Goal: Transaction & Acquisition: Purchase product/service

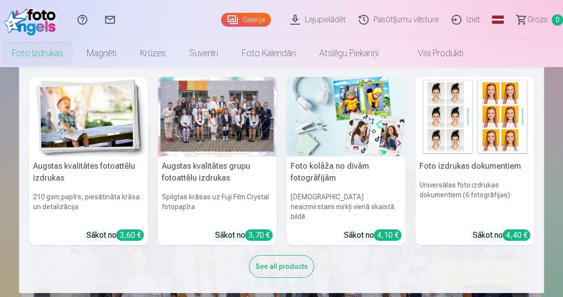
click at [47, 54] on link "Foto izdrukas" at bounding box center [37, 53] width 75 height 28
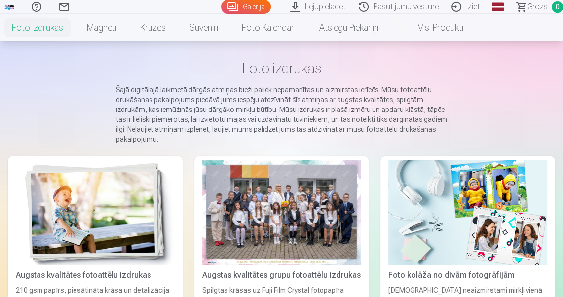
scroll to position [237, 0]
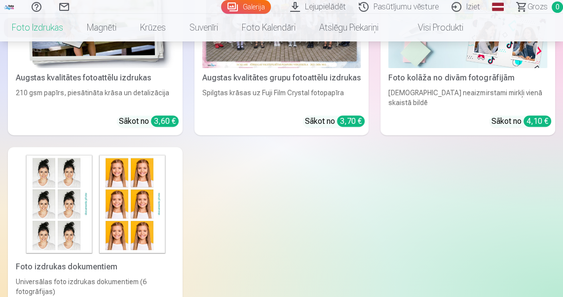
click at [306, 74] on div "Augstas kvalitātes grupu fotoattēlu izdrukas" at bounding box center [281, 78] width 167 height 12
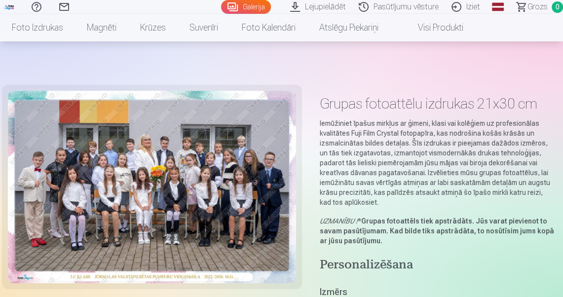
scroll to position [158, 0]
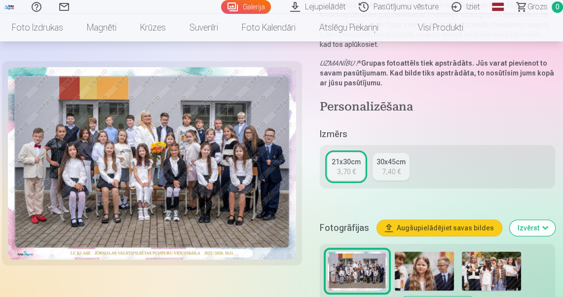
click at [356, 168] on div "3,70 €" at bounding box center [346, 172] width 19 height 10
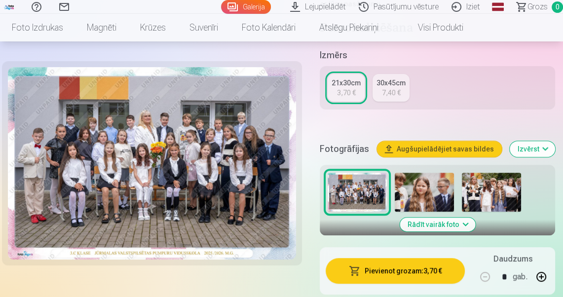
scroll to position [316, 0]
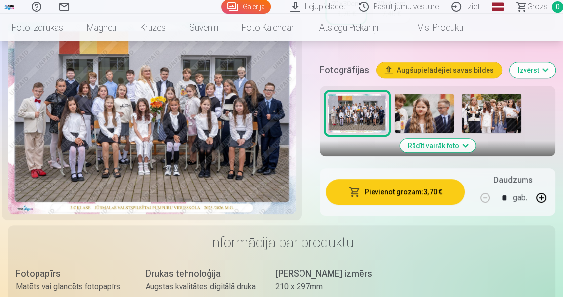
click at [371, 119] on img at bounding box center [357, 113] width 59 height 39
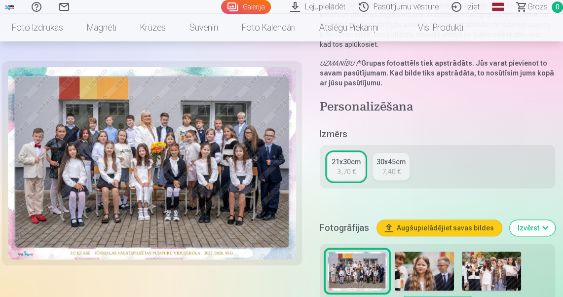
scroll to position [276, 0]
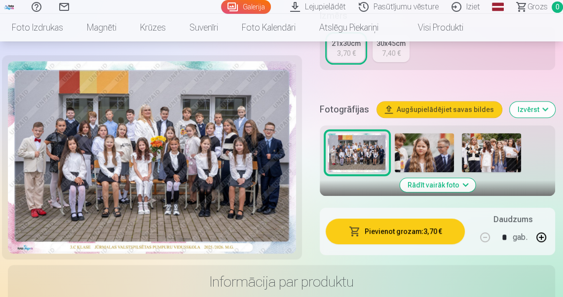
click at [434, 186] on button "Rādīt vairāk foto" at bounding box center [437, 185] width 75 height 14
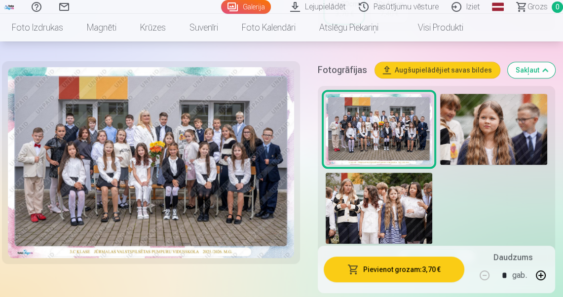
scroll to position [355, 0]
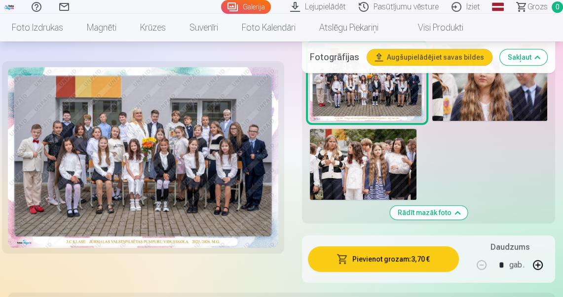
click at [402, 258] on button "Pievienot grozam : 3,70 €" at bounding box center [383, 259] width 151 height 26
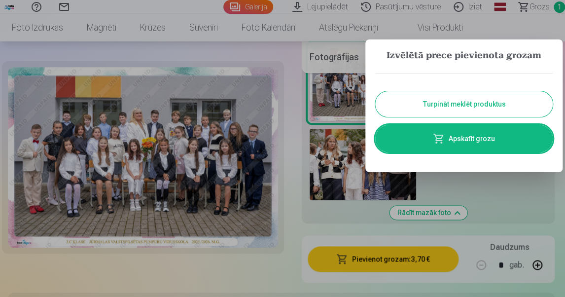
click at [461, 107] on button "Turpināt meklēt produktus" at bounding box center [464, 104] width 178 height 26
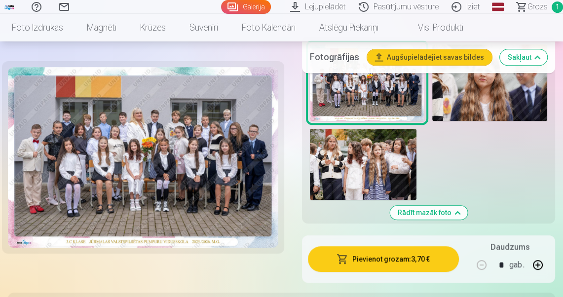
click at [464, 107] on img at bounding box center [489, 82] width 115 height 76
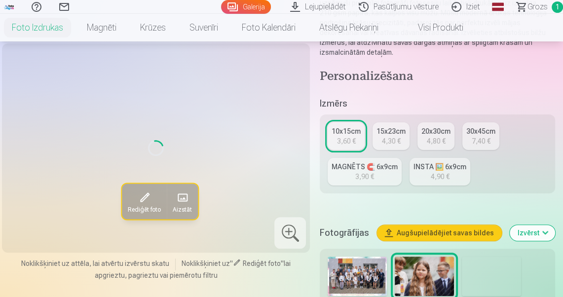
scroll to position [316, 0]
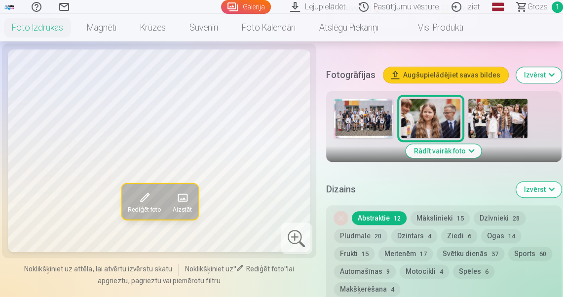
click at [440, 217] on button "Mākslinieki 15" at bounding box center [439, 218] width 59 height 14
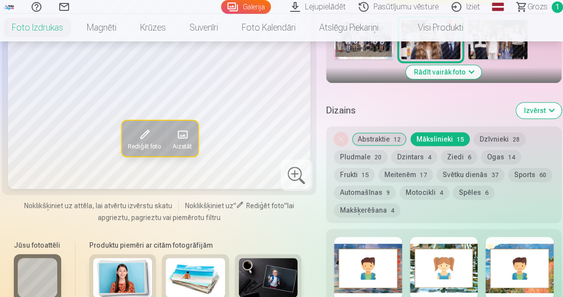
click at [494, 140] on button "Dzīvnieki 28" at bounding box center [500, 139] width 52 height 14
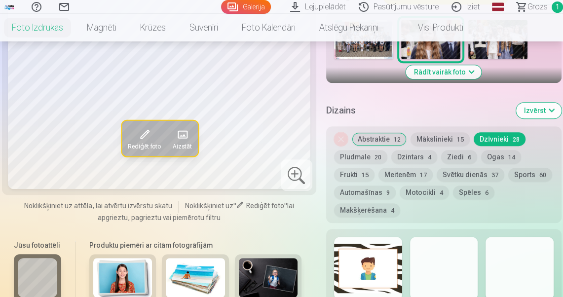
scroll to position [474, 0]
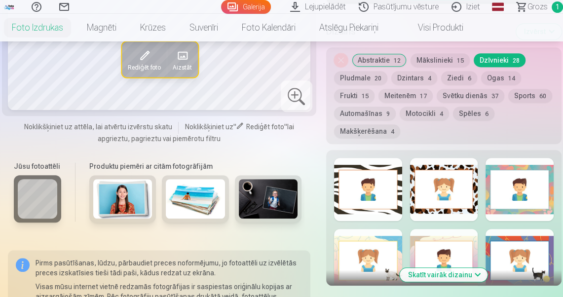
click at [400, 99] on button "Meitenēm 17" at bounding box center [405, 96] width 54 height 14
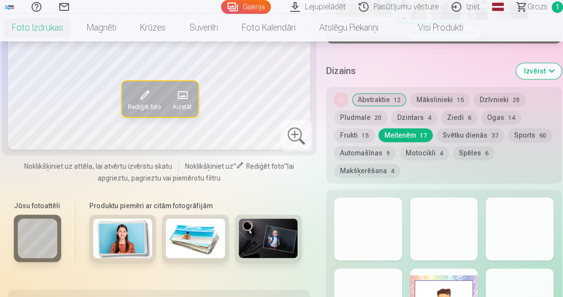
scroll to position [513, 0]
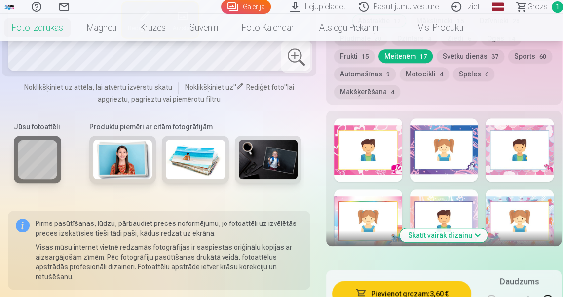
click at [452, 213] on div at bounding box center [444, 220] width 68 height 63
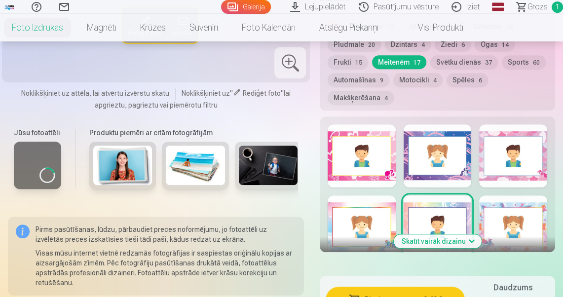
scroll to position [395, 0]
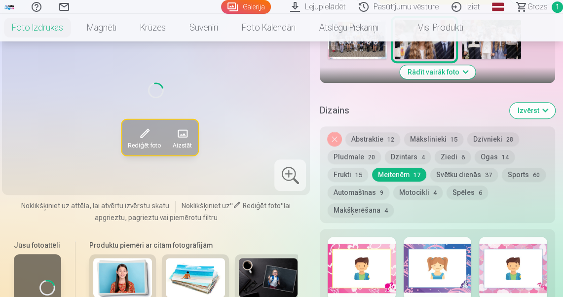
click at [474, 174] on button "Svētku dienās 37" at bounding box center [464, 175] width 68 height 14
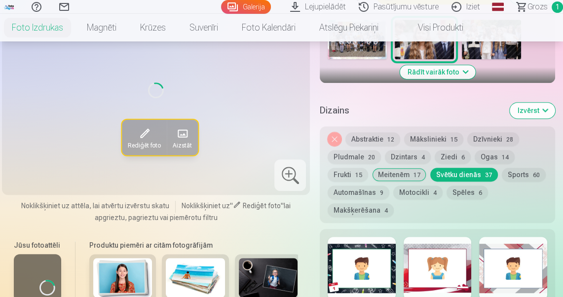
click at [393, 260] on div at bounding box center [362, 268] width 68 height 63
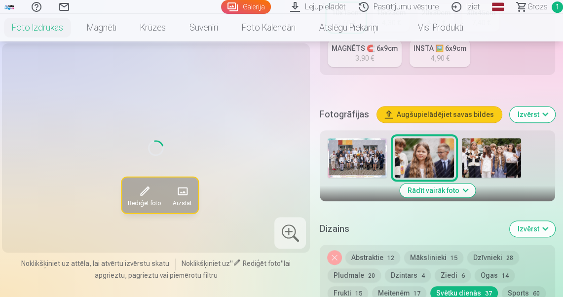
scroll to position [197, 0]
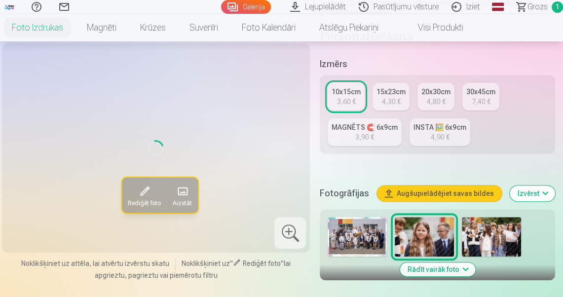
click at [499, 244] on img at bounding box center [491, 236] width 59 height 39
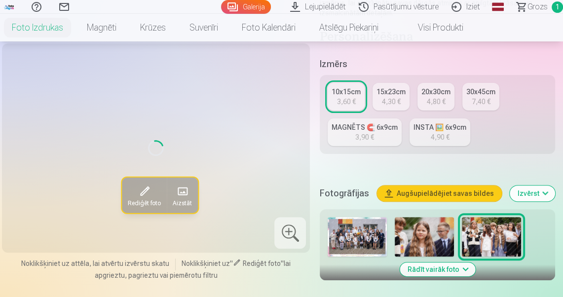
click at [499, 244] on img at bounding box center [491, 236] width 59 height 39
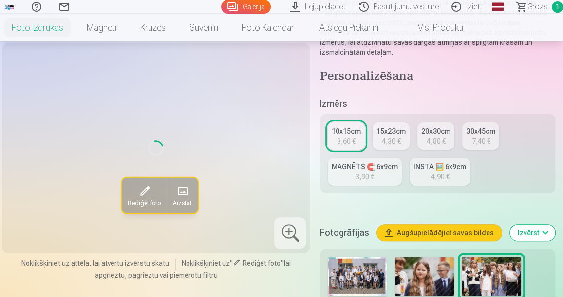
scroll to position [316, 0]
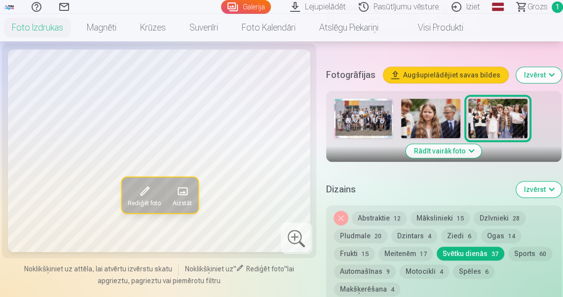
click at [432, 120] on img at bounding box center [430, 118] width 59 height 39
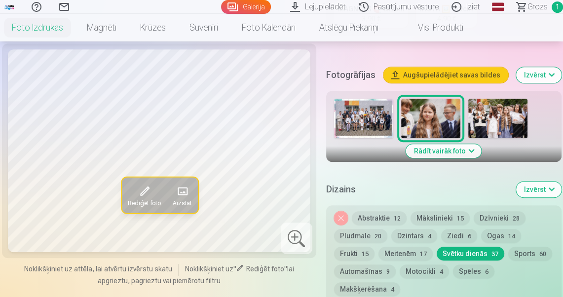
scroll to position [395, 0]
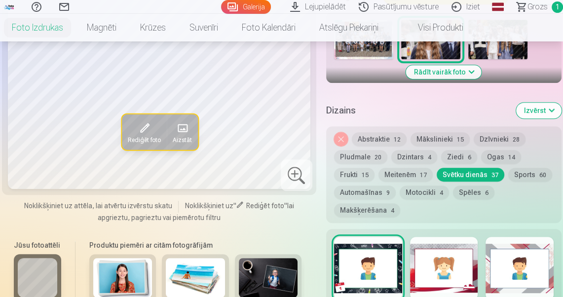
click at [440, 268] on div at bounding box center [444, 268] width 68 height 63
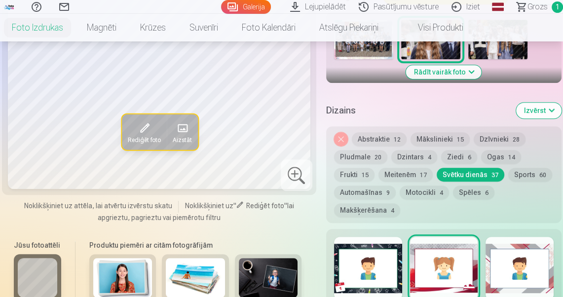
click at [524, 275] on div at bounding box center [519, 268] width 68 height 63
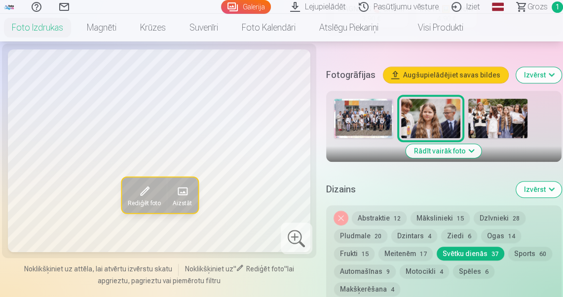
scroll to position [474, 0]
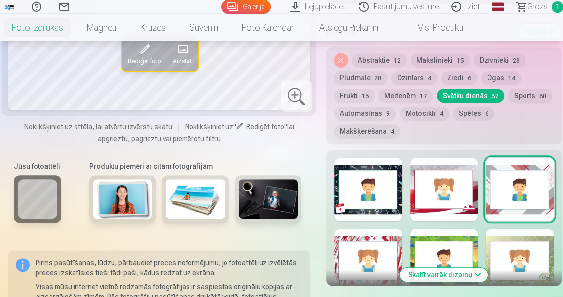
click at [377, 256] on div at bounding box center [368, 260] width 68 height 63
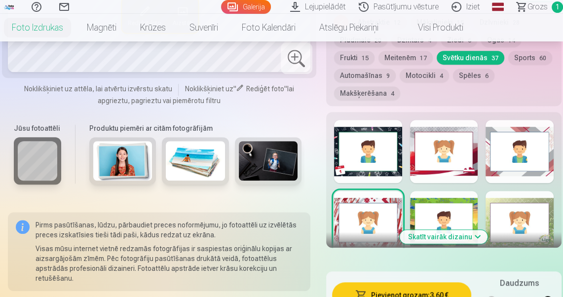
scroll to position [552, 0]
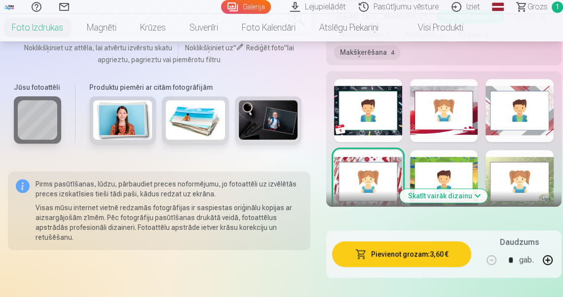
click at [465, 197] on button "Skatīt vairāk dizainu" at bounding box center [444, 196] width 88 height 14
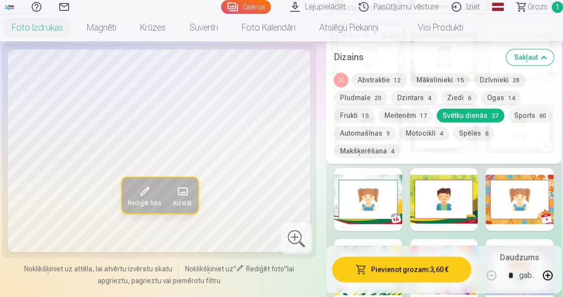
scroll to position [710, 0]
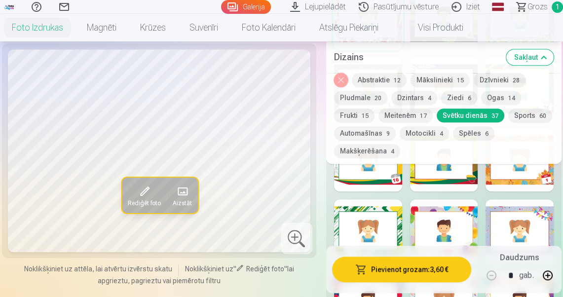
click at [514, 176] on div at bounding box center [519, 159] width 68 height 63
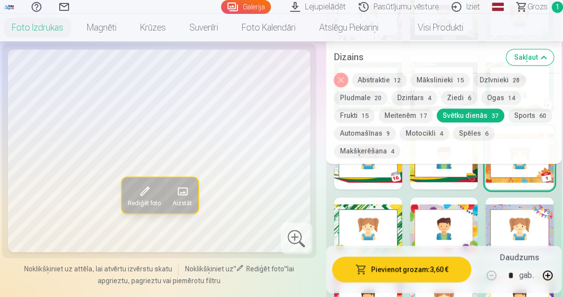
scroll to position [750, 0]
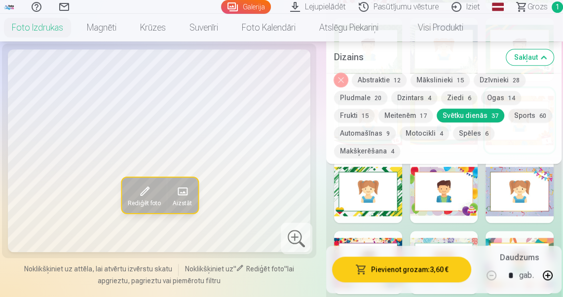
click at [529, 194] on div at bounding box center [519, 191] width 68 height 63
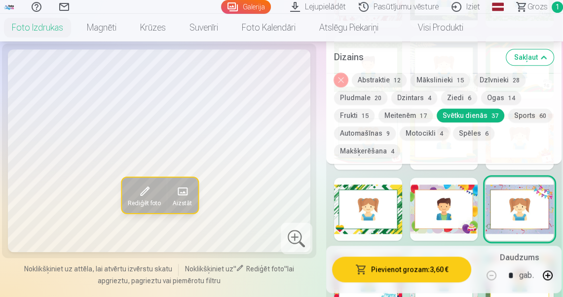
scroll to position [671, 0]
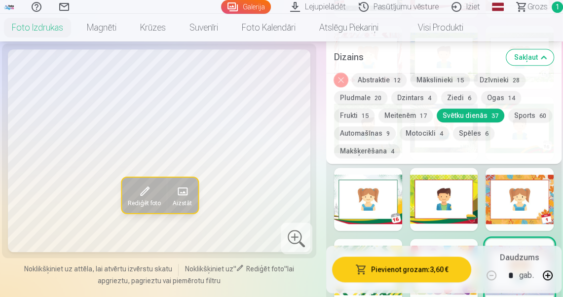
click at [524, 204] on div at bounding box center [519, 199] width 68 height 63
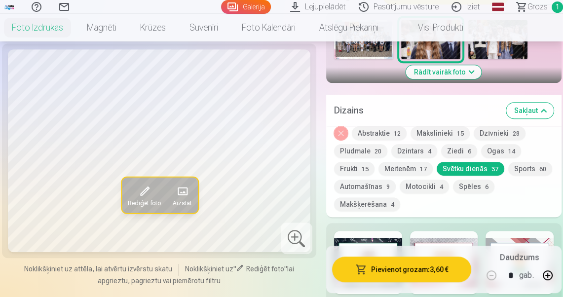
scroll to position [474, 0]
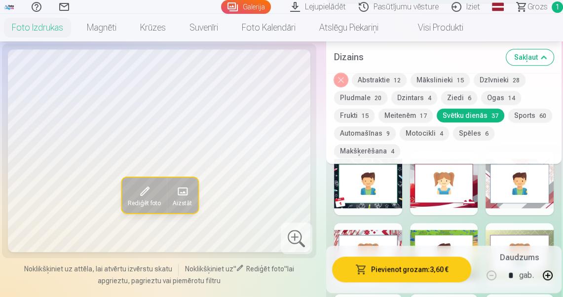
click at [368, 182] on div at bounding box center [368, 183] width 68 height 63
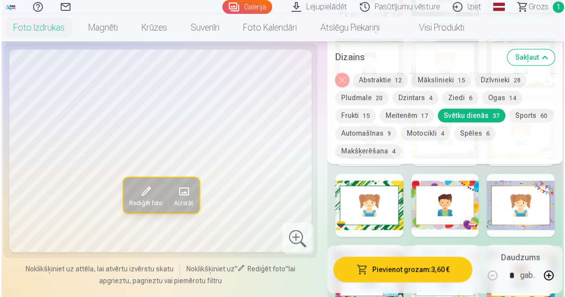
scroll to position [631, 0]
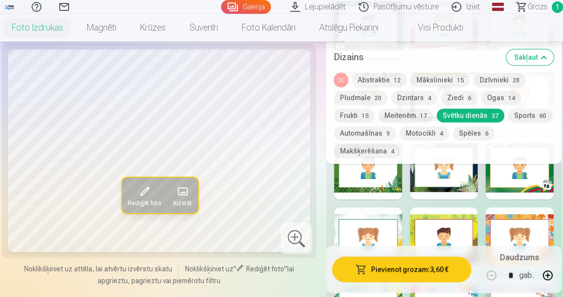
click at [521, 222] on div at bounding box center [519, 238] width 68 height 63
click at [408, 273] on button "Pievienot grozam : 3,60 €" at bounding box center [401, 269] width 139 height 26
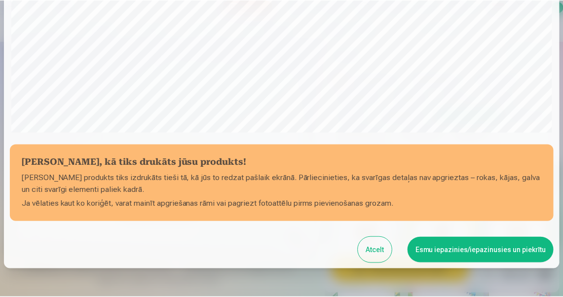
scroll to position [292, 0]
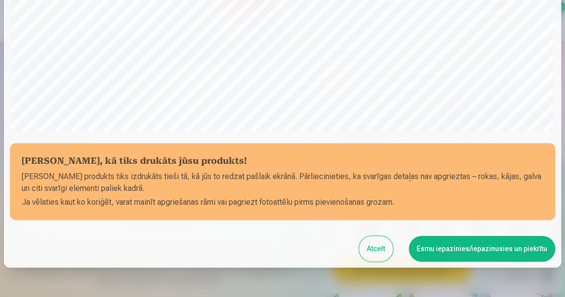
click at [499, 249] on button "Esmu iepazinies/iepazinusies un piekrītu" at bounding box center [482, 249] width 146 height 26
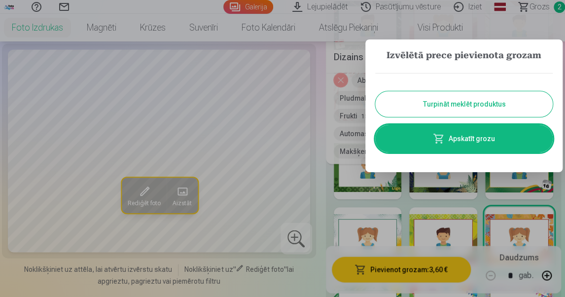
click at [454, 100] on button "Turpināt meklēt produktus" at bounding box center [464, 104] width 178 height 26
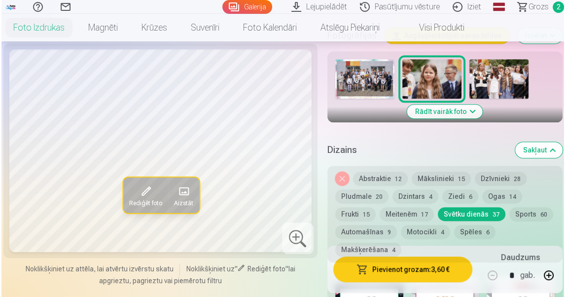
scroll to position [434, 0]
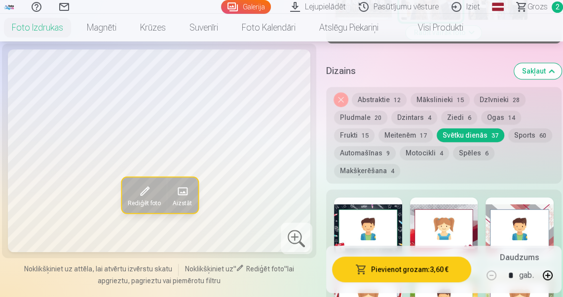
click at [369, 232] on div at bounding box center [368, 228] width 68 height 63
click at [397, 273] on button "Pievienot grozam : 3,60 €" at bounding box center [401, 269] width 139 height 26
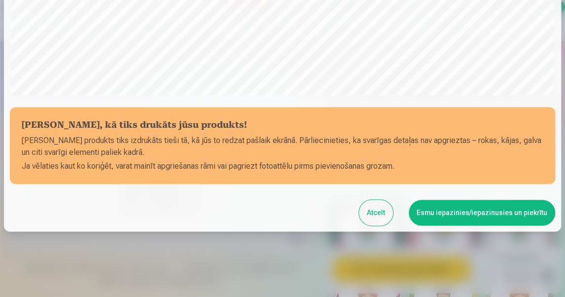
scroll to position [331, 0]
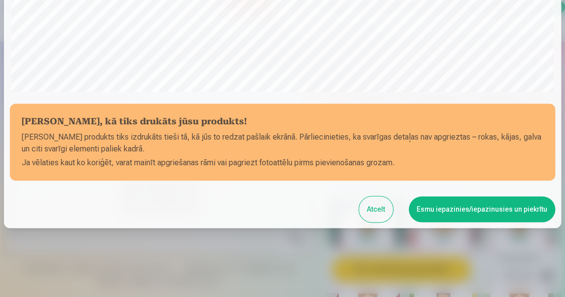
click at [431, 210] on button "Esmu iepazinies/iepazinusies un piekrītu" at bounding box center [482, 209] width 146 height 26
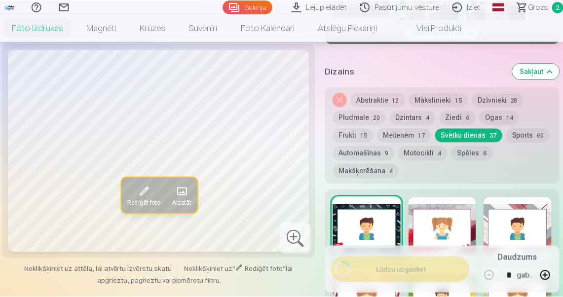
scroll to position [329, 0]
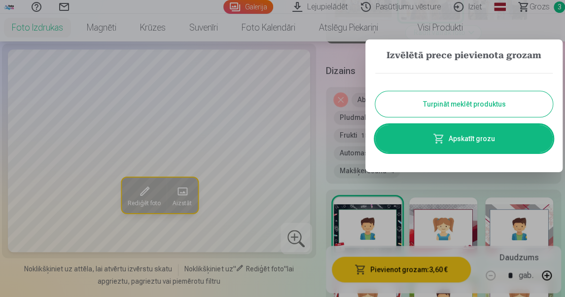
click at [424, 107] on button "Turpināt meklēt produktus" at bounding box center [464, 104] width 178 height 26
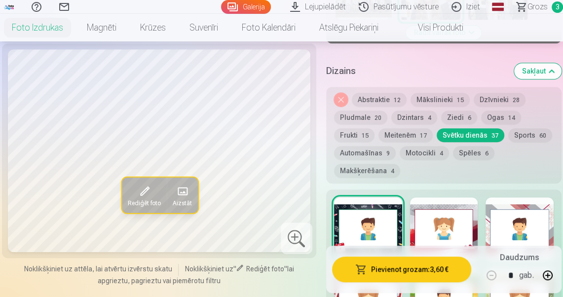
scroll to position [276, 0]
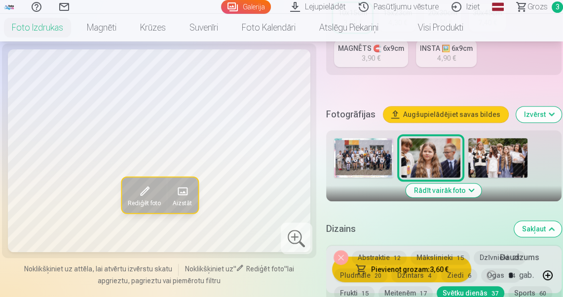
click at [506, 157] on img at bounding box center [497, 157] width 59 height 39
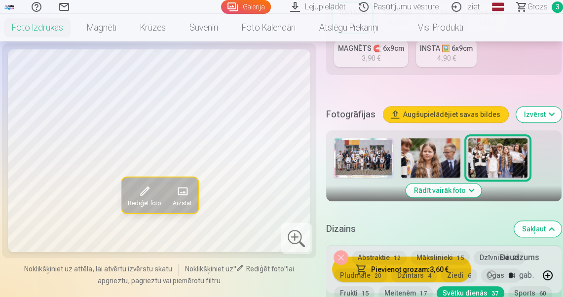
scroll to position [355, 0]
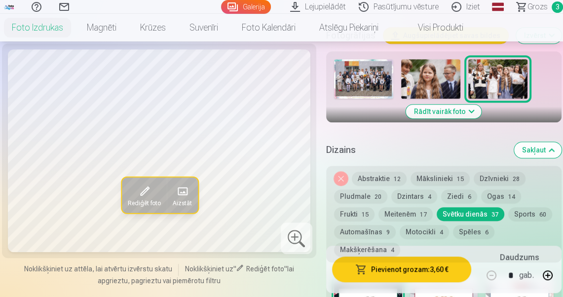
click at [343, 181] on button "Noņemiet dizainu" at bounding box center [341, 179] width 14 height 14
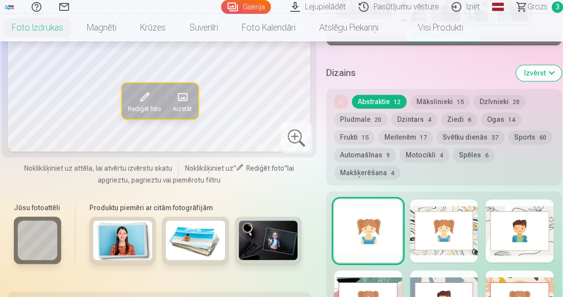
scroll to position [442, 0]
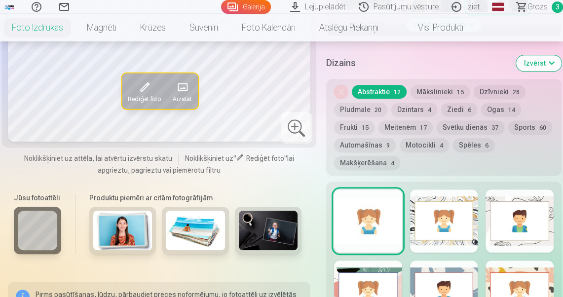
click at [446, 221] on div at bounding box center [444, 220] width 68 height 63
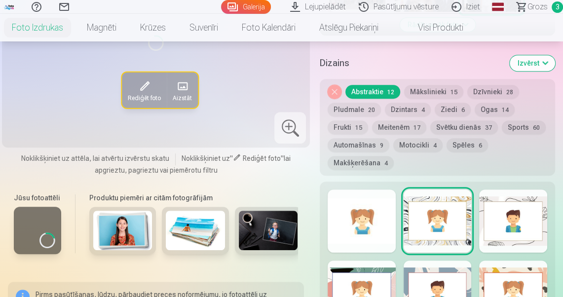
click at [491, 223] on div at bounding box center [513, 220] width 68 height 63
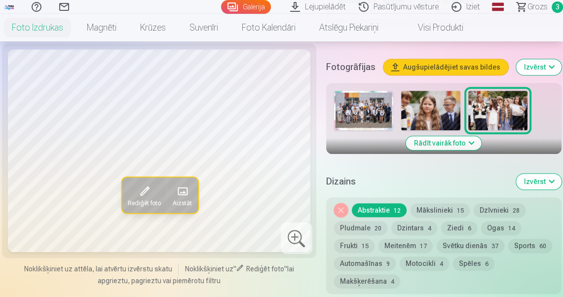
scroll to position [402, 0]
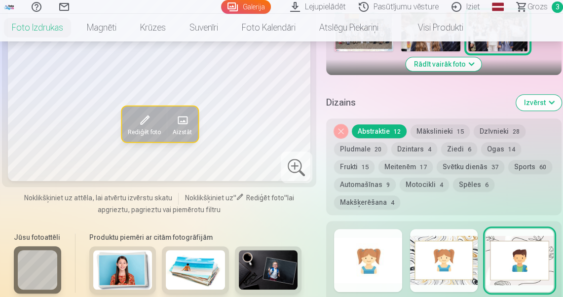
click at [443, 243] on div at bounding box center [444, 260] width 68 height 63
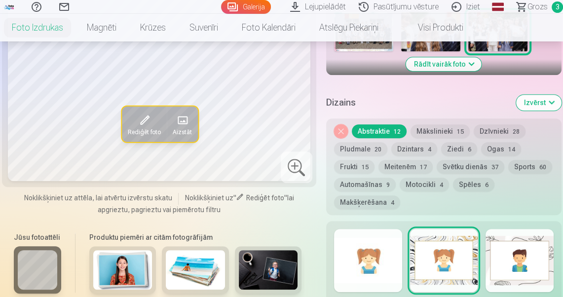
scroll to position [521, 0]
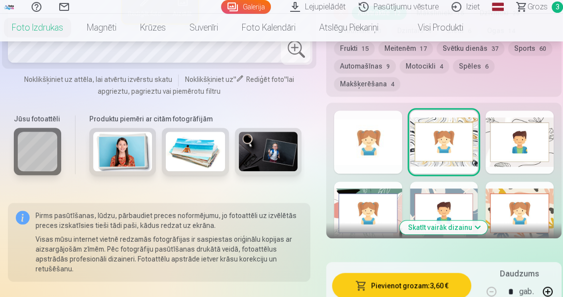
click at [373, 223] on div at bounding box center [368, 213] width 68 height 63
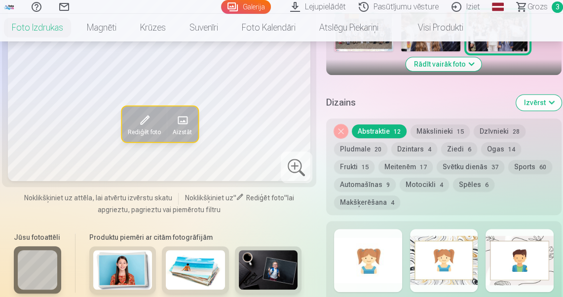
scroll to position [560, 0]
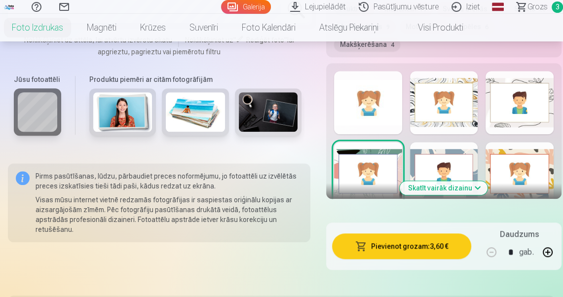
click at [448, 176] on div at bounding box center [444, 173] width 68 height 63
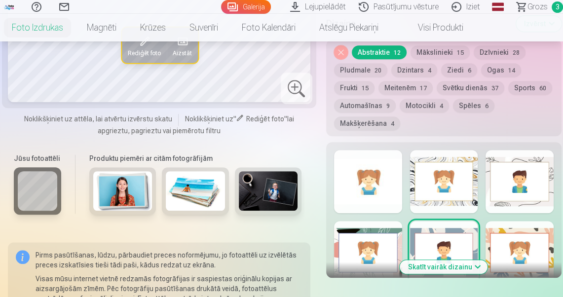
scroll to position [521, 0]
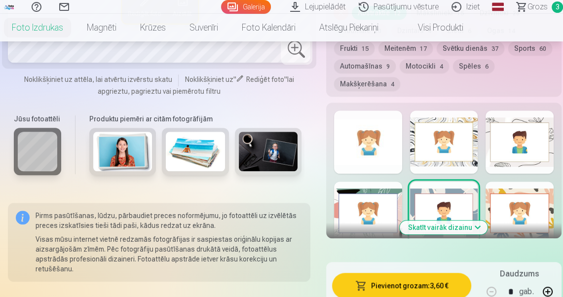
click at [516, 221] on div at bounding box center [519, 213] width 68 height 63
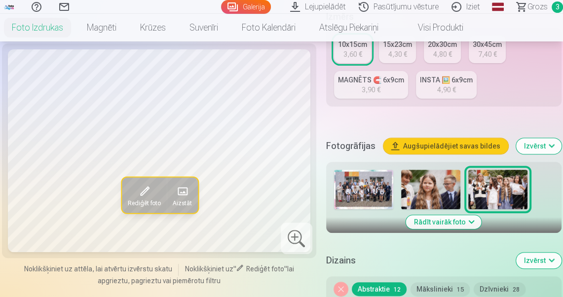
scroll to position [363, 0]
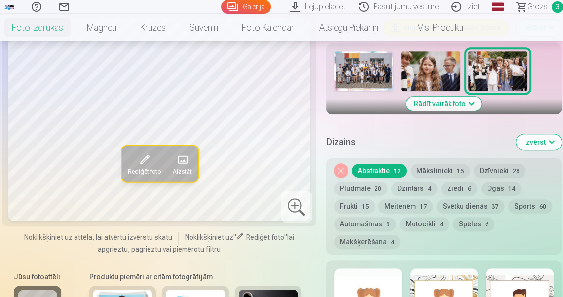
click at [470, 205] on button "Svētku dienās 37" at bounding box center [471, 206] width 68 height 14
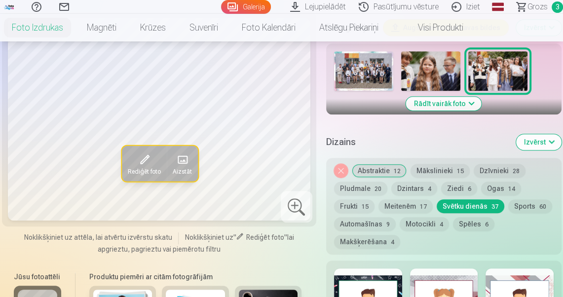
click at [448, 170] on button "Mākslinieki 15" at bounding box center [439, 171] width 59 height 14
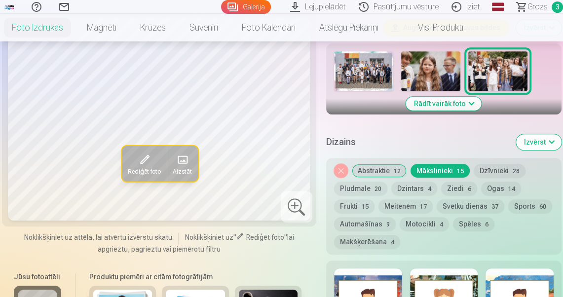
scroll to position [521, 0]
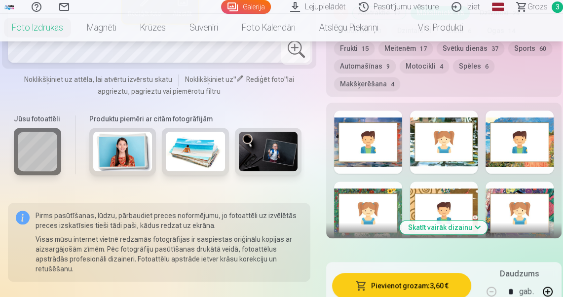
click at [512, 205] on div at bounding box center [519, 213] width 68 height 63
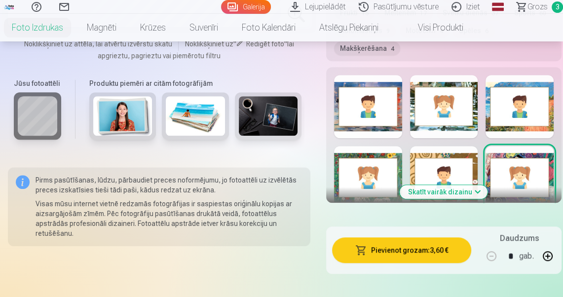
scroll to position [560, 0]
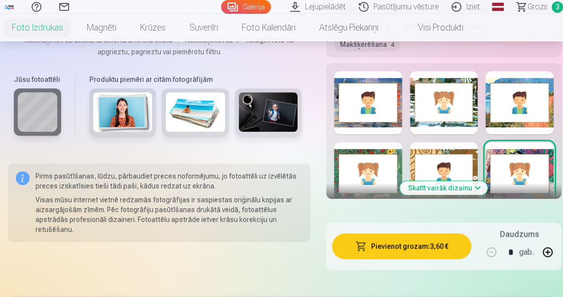
click at [474, 187] on button "Skatīt vairāk dizainu" at bounding box center [444, 188] width 88 height 14
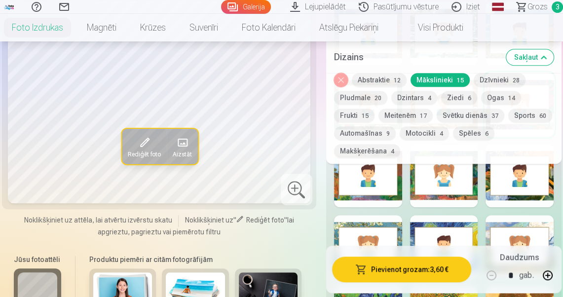
scroll to position [402, 0]
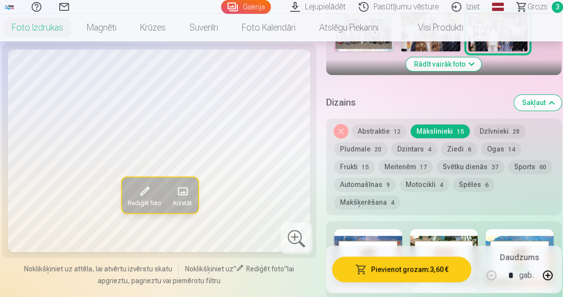
click at [379, 130] on button "Abstraktie 12" at bounding box center [379, 131] width 55 height 14
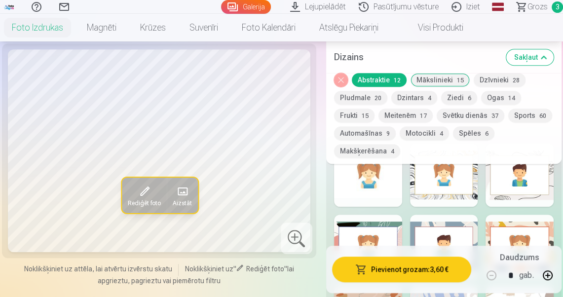
scroll to position [679, 0]
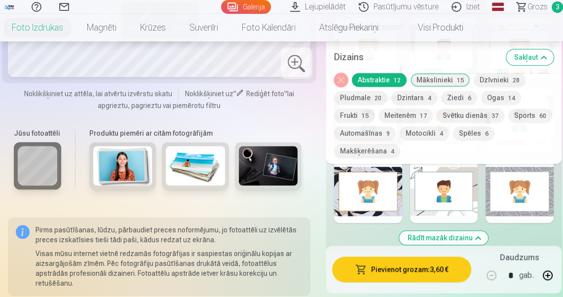
click at [399, 197] on div at bounding box center [368, 191] width 68 height 63
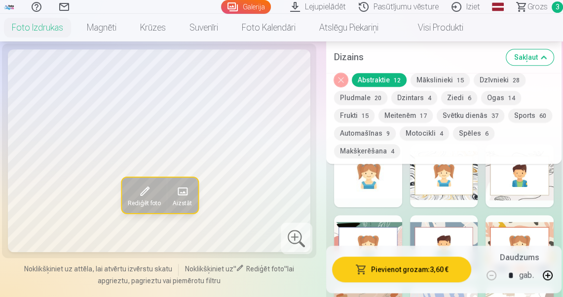
scroll to position [639, 0]
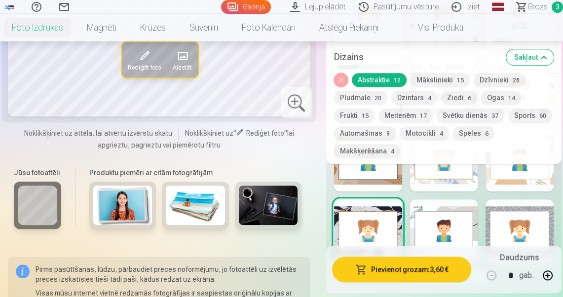
click at [453, 224] on div at bounding box center [444, 230] width 68 height 63
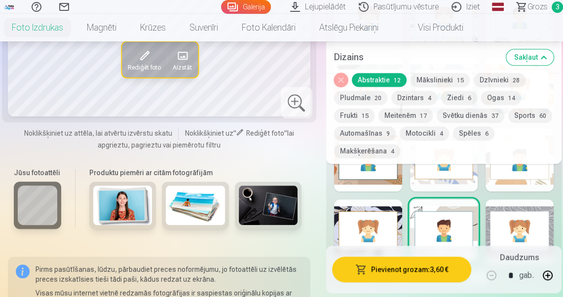
click at [397, 219] on div at bounding box center [368, 230] width 68 height 63
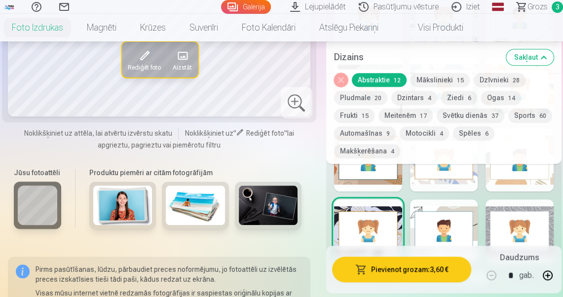
click at [442, 183] on div at bounding box center [444, 159] width 68 height 63
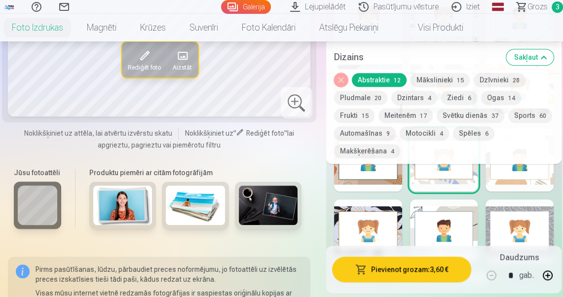
click at [447, 223] on div at bounding box center [444, 230] width 68 height 63
click at [507, 219] on div at bounding box center [519, 230] width 68 height 63
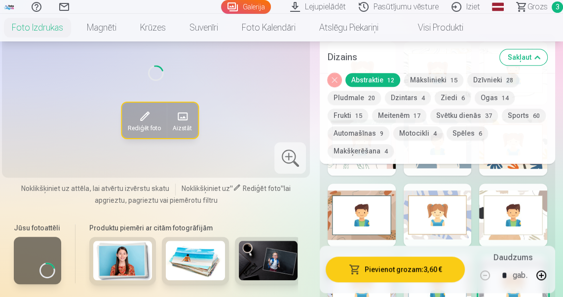
scroll to position [481, 0]
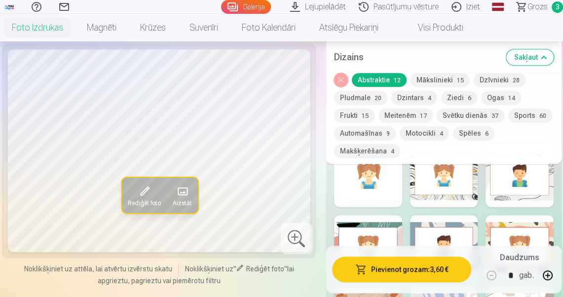
click at [387, 227] on div at bounding box center [368, 246] width 68 height 63
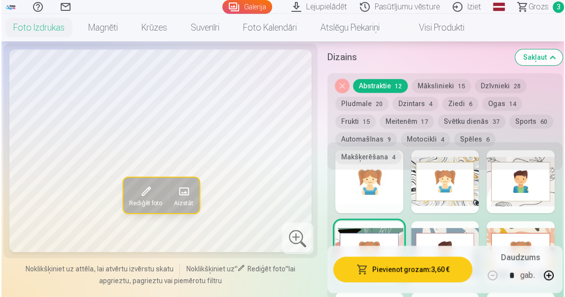
scroll to position [402, 0]
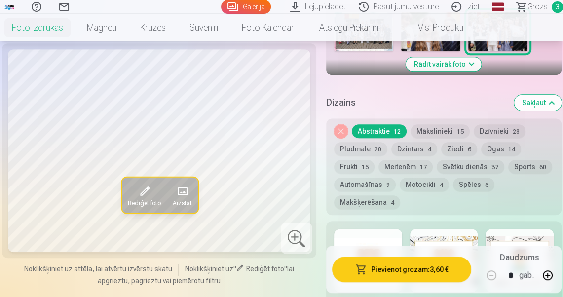
click at [496, 237] on div at bounding box center [519, 260] width 68 height 63
click at [406, 271] on button "Pievienot grozam : 3,60 €" at bounding box center [401, 269] width 139 height 26
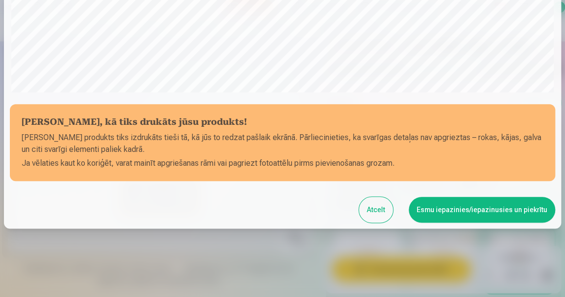
scroll to position [331, 0]
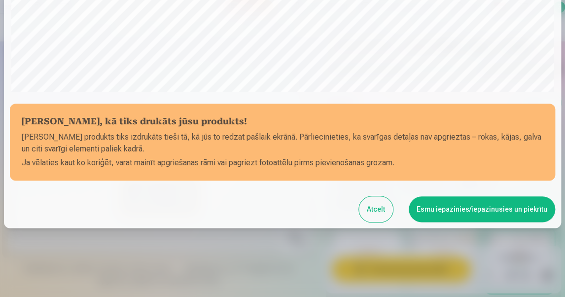
click at [426, 209] on button "Esmu iepazinies/iepazinusies un piekrītu" at bounding box center [482, 209] width 146 height 26
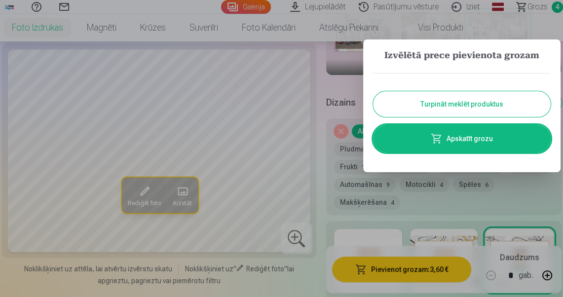
scroll to position [0, 0]
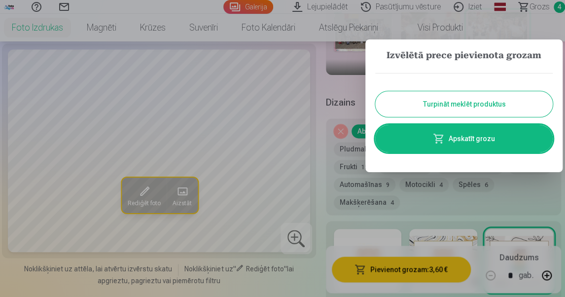
click at [452, 139] on link "Apskatīt grozu" at bounding box center [464, 139] width 178 height 28
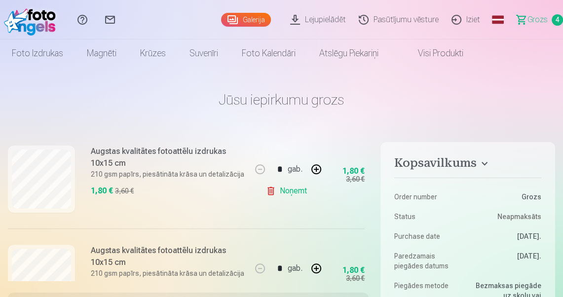
scroll to position [370, 0]
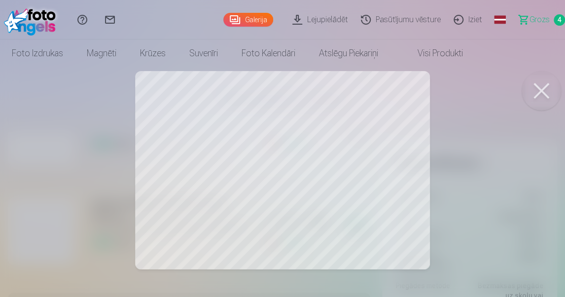
click at [543, 88] on button at bounding box center [541, 90] width 39 height 39
click at [539, 89] on button at bounding box center [541, 90] width 39 height 39
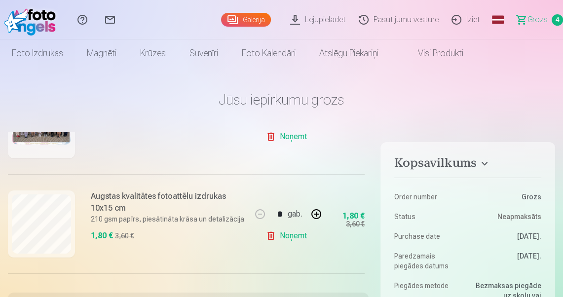
scroll to position [173, 0]
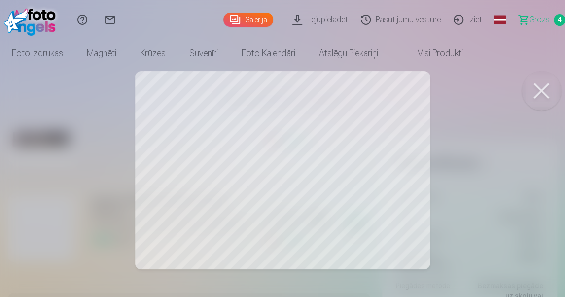
click at [542, 91] on button at bounding box center [541, 90] width 39 height 39
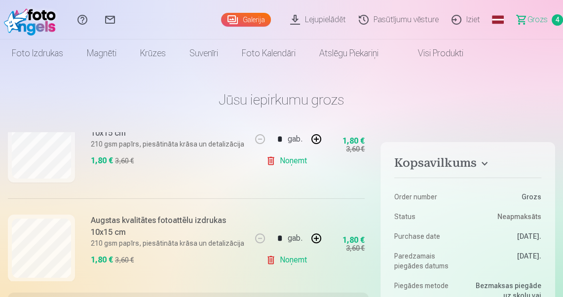
scroll to position [252, 0]
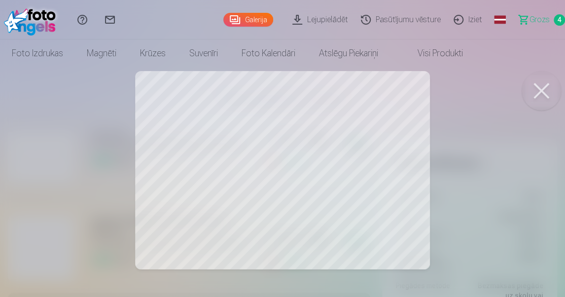
click at [545, 91] on button at bounding box center [541, 90] width 39 height 39
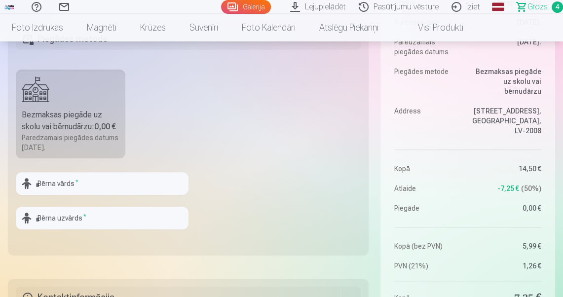
scroll to position [276, 0]
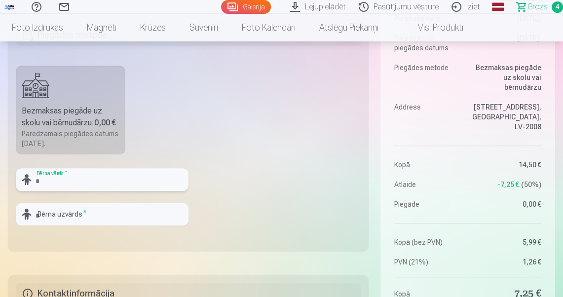
click at [63, 180] on input "text" at bounding box center [102, 179] width 173 height 23
type input "****"
type input "******"
click at [255, 194] on fieldset "Piegādes metode Bezmaksas piegāde uz skolu vai bērnudārzu : 0,00 € Paredzamais …" at bounding box center [188, 133] width 361 height 235
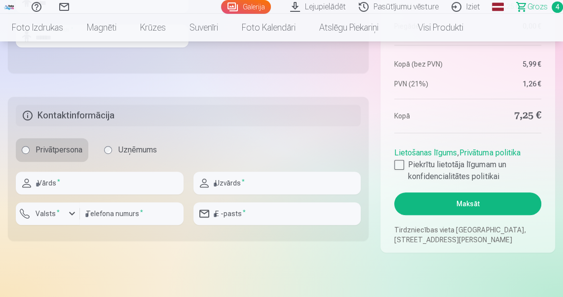
scroll to position [474, 0]
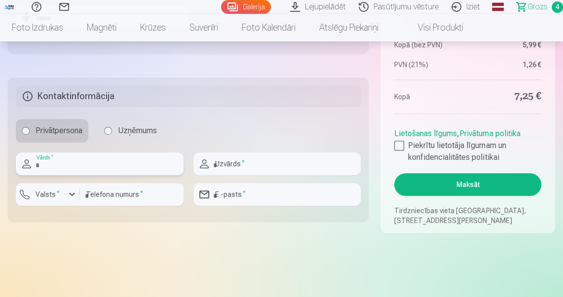
click at [88, 170] on input "text" at bounding box center [100, 163] width 168 height 23
type input "*****"
type input "******"
type input "********"
type input "**********"
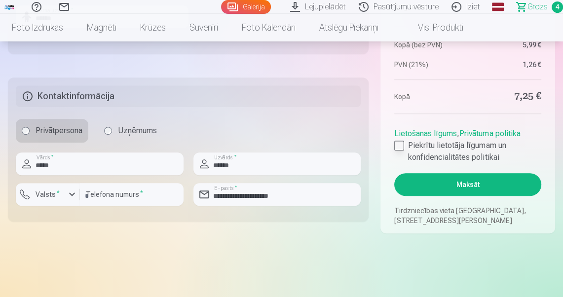
click at [399, 146] on div at bounding box center [399, 146] width 10 height 10
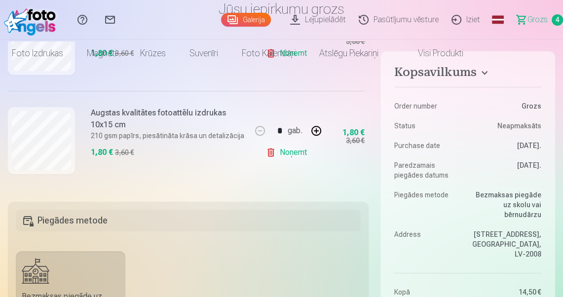
scroll to position [0, 0]
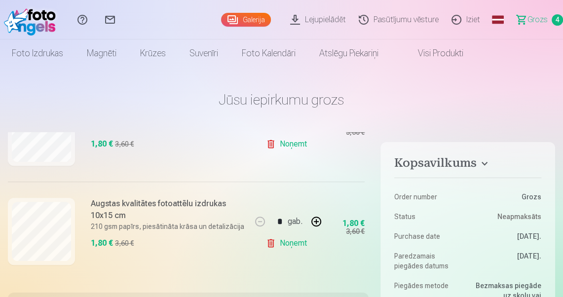
click at [478, 18] on link "Iziet" at bounding box center [466, 19] width 41 height 39
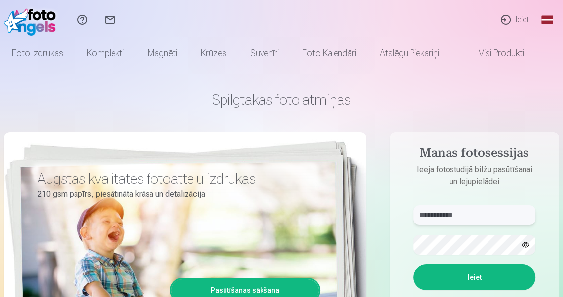
drag, startPoint x: 472, startPoint y: 221, endPoint x: 417, endPoint y: 218, distance: 54.4
click at [417, 218] on input "**********" at bounding box center [474, 215] width 122 height 20
type input "*"
type input "**********"
click at [413, 264] on button "Ieiet" at bounding box center [474, 277] width 122 height 26
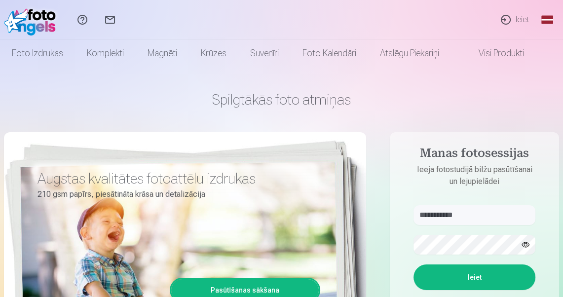
click at [402, 195] on aside "**********" at bounding box center [474, 267] width 169 height 271
click at [479, 215] on input "**********" at bounding box center [474, 215] width 122 height 20
click at [525, 246] on button "button" at bounding box center [525, 244] width 19 height 19
click at [413, 264] on button "Ieiet" at bounding box center [474, 277] width 122 height 26
